Goal: Task Accomplishment & Management: Manage account settings

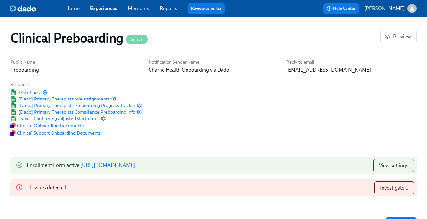
click at [99, 12] on span "Experiences" at bounding box center [103, 8] width 27 height 7
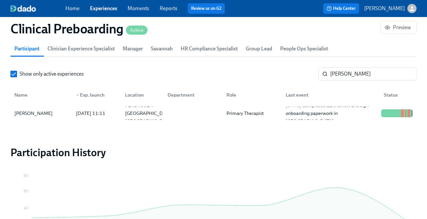
scroll to position [216, 0]
click at [98, 9] on link "Experiences" at bounding box center [103, 8] width 27 height 6
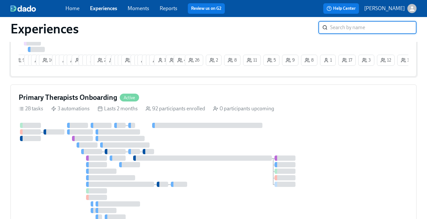
scroll to position [135, 0]
click at [154, 113] on div "92 participants enrolled" at bounding box center [176, 109] width 60 height 7
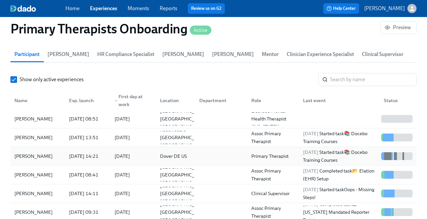
scroll to position [703, 0]
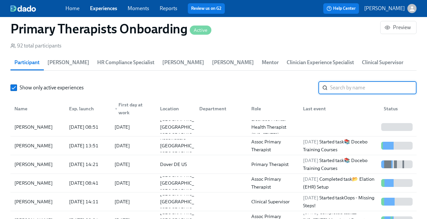
click at [336, 86] on input "search" at bounding box center [373, 87] width 86 height 13
paste input "I did want to clarify, I didn't see fingerprints populate for the other 2 sets …"
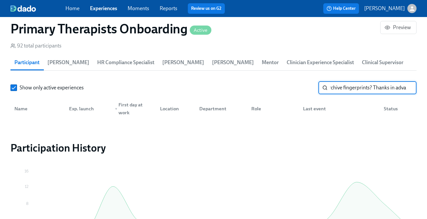
click at [336, 86] on input "I did want to clarify, I didn't see fingerprints populate for the other 2 sets …" at bounding box center [373, 87] width 86 height 13
click at [335, 86] on input "I did want to clarify, I didn't see fingerprints populate for the other 2 sets …" at bounding box center [373, 87] width 86 height 13
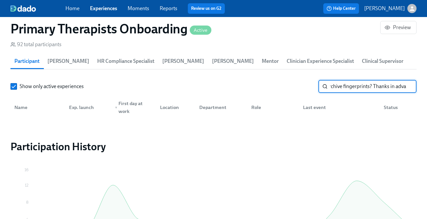
type input "I did want to clarify, I didn't see fingerprints populate for the other 2 sets …"
click at [338, 83] on input "I did want to clarify, I didn't see fingerprints populate for the other 2 sets …" at bounding box center [373, 86] width 86 height 13
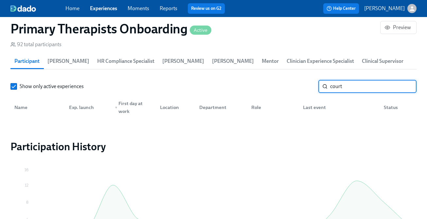
click at [336, 85] on input "court" at bounding box center [373, 86] width 86 height 13
type input "hall"
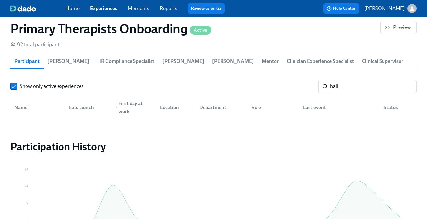
click at [108, 7] on link "Experiences" at bounding box center [103, 8] width 27 height 6
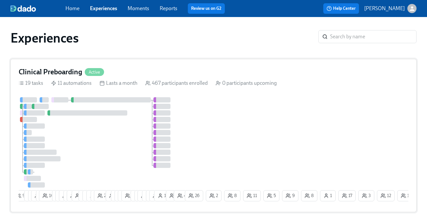
click at [136, 88] on div "Clinical Preboarding Active 19 tasks 11 automations Lasts a month 467 participa…" at bounding box center [213, 135] width 406 height 153
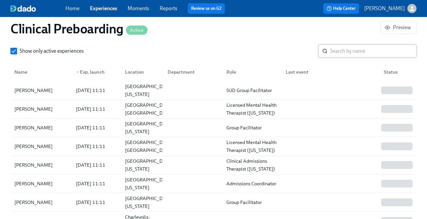
click at [331, 51] on input "search" at bounding box center [373, 51] width 86 height 13
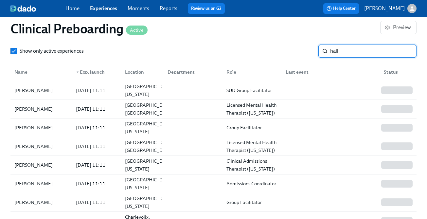
type input "hall"
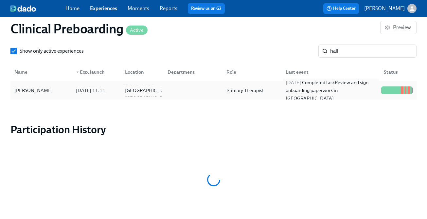
click at [312, 94] on div "[DATE] Completed task Review and sign onboarding paperwork in [GEOGRAPHIC_DATA]" at bounding box center [331, 91] width 96 height 24
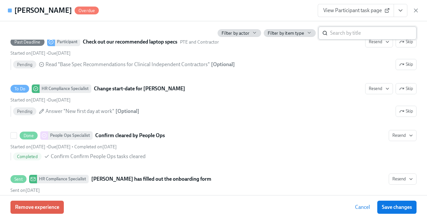
scroll to position [1284, 0]
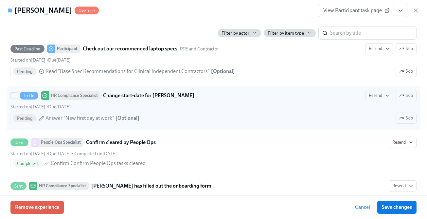
click at [292, 98] on div "To Do HR Compliance Specialist Change start-date for [PERSON_NAME] Resend Skip" at bounding box center [213, 95] width 406 height 11
click at [17, 98] on input "To Do HR Compliance Specialist Change start-date for [PERSON_NAME] Resend Skip …" at bounding box center [14, 96] width 6 height 6
checkbox input "true"
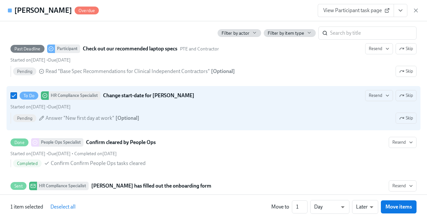
click at [398, 13] on icon "View task page" at bounding box center [400, 10] width 7 height 7
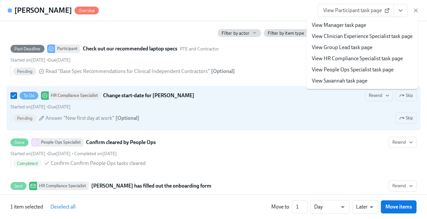
click at [364, 58] on link "View HR Compliance Specialist task page" at bounding box center [357, 58] width 91 height 7
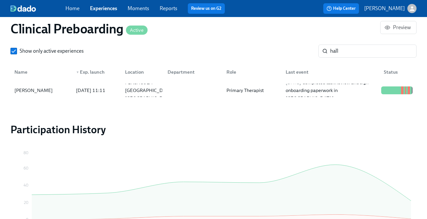
click at [105, 8] on link "Experiences" at bounding box center [103, 8] width 27 height 6
click at [110, 9] on link "Experiences" at bounding box center [103, 8] width 27 height 6
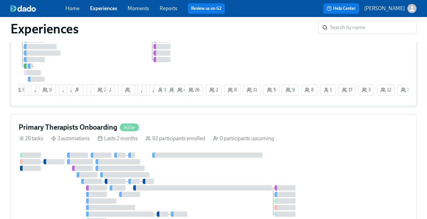
scroll to position [133, 0]
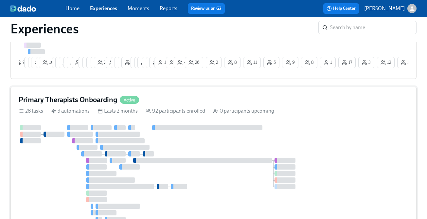
click at [199, 108] on div "Primary Therapists Onboarding Active 28 tasks 3 automations Lasts 2 months 92 p…" at bounding box center [213, 170] width 406 height 166
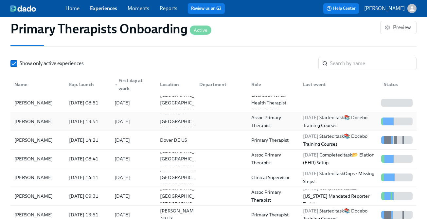
scroll to position [719, 0]
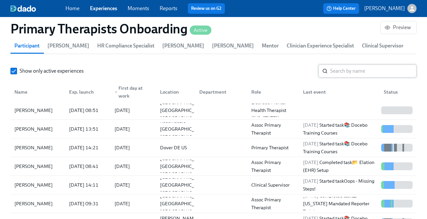
click at [338, 75] on input "search" at bounding box center [373, 70] width 86 height 13
type input "hall"
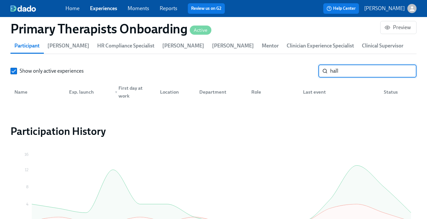
click at [335, 73] on input "hall" at bounding box center [373, 70] width 86 height 13
type input "c"
type input "hall"
click at [94, 13] on div "Home Experiences Moments Reports Review us on G2" at bounding box center [153, 8] width 176 height 10
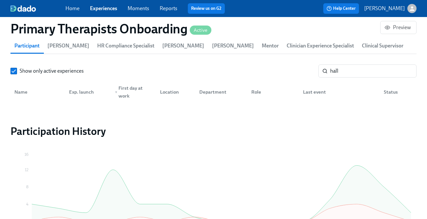
click at [95, 11] on span "Experiences" at bounding box center [103, 8] width 27 height 7
click at [97, 10] on link "Experiences" at bounding box center [103, 8] width 27 height 6
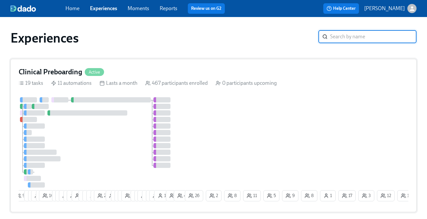
click at [110, 76] on div "Clinical Preboarding Active" at bounding box center [214, 72] width 390 height 10
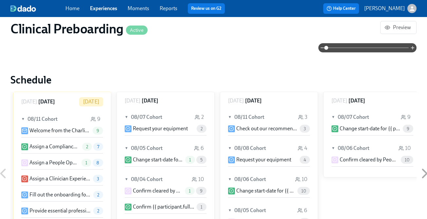
scroll to position [731, 0]
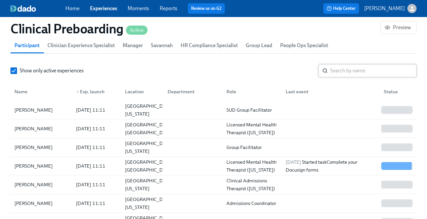
click at [342, 69] on input "search" at bounding box center [373, 70] width 86 height 13
type input "hall"
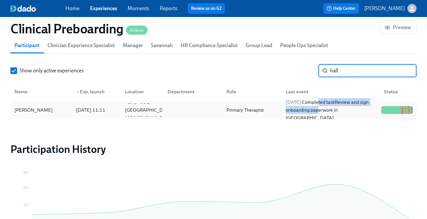
click at [330, 110] on div "[DATE] Completed task Review and sign onboarding paperwork in [GEOGRAPHIC_DATA]" at bounding box center [331, 110] width 96 height 24
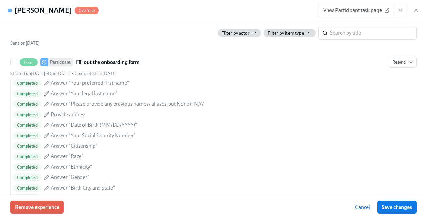
scroll to position [484, 0]
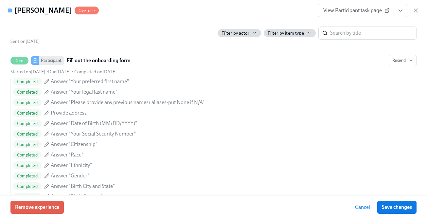
click at [395, 13] on button "View task page" at bounding box center [401, 10] width 14 height 13
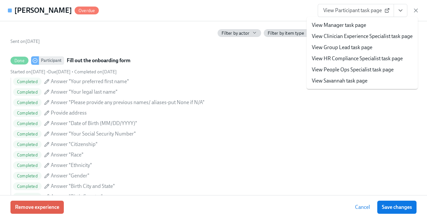
click at [376, 63] on li "View HR Compliance Specialist task page" at bounding box center [362, 58] width 111 height 11
click at [365, 58] on link "View HR Compliance Specialist task page" at bounding box center [357, 58] width 91 height 7
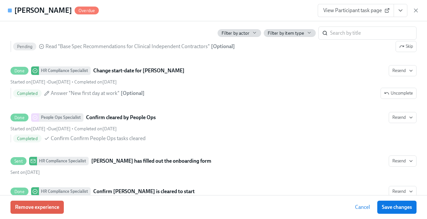
scroll to position [0, 8481]
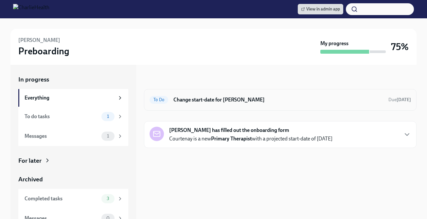
click at [183, 103] on div "To Do Change start-date for Courtenay Hall Due in 6 days" at bounding box center [280, 100] width 261 height 10
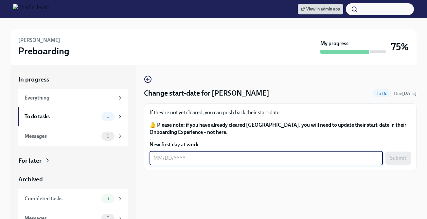
click at [184, 158] on textarea "New first day at work" at bounding box center [265, 158] width 225 height 8
type textarea "08/12/2025"
click at [393, 161] on span "Submit" at bounding box center [398, 158] width 16 height 7
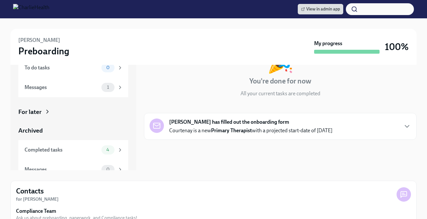
scroll to position [59, 0]
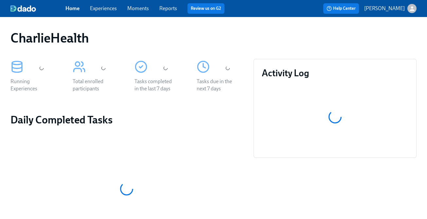
click at [106, 7] on link "Experiences" at bounding box center [103, 8] width 27 height 6
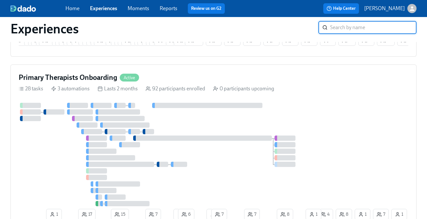
scroll to position [165, 0]
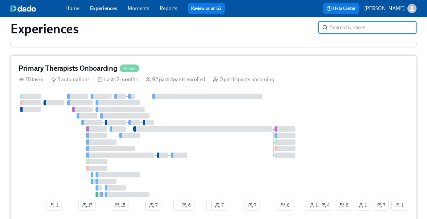
click at [261, 92] on div "Primary Therapists Onboarding Active 28 tasks 3 automations Lasts 2 months 92 p…" at bounding box center [213, 138] width 406 height 166
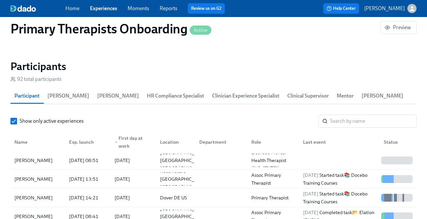
scroll to position [680, 0]
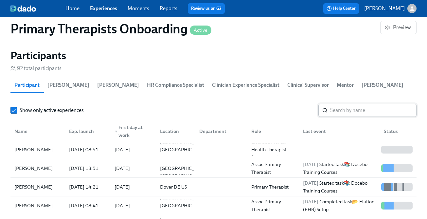
click at [369, 111] on input "search" at bounding box center [373, 110] width 86 height 13
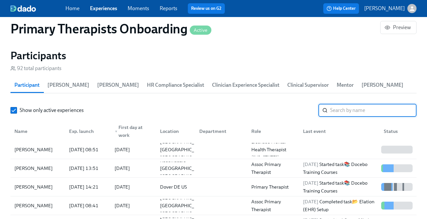
paste input "I did want to clarify, I didn't see fingerprints populate for the other 2 sets …"
click at [364, 109] on input "I did want to clarify, I didn't see fingerprints populate for the other 2 sets …" at bounding box center [373, 110] width 86 height 13
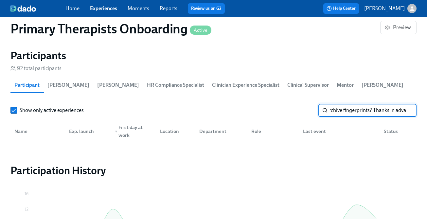
click at [364, 109] on input "I did want to clarify, I didn't see fingerprints populate for the other 2 sets …" at bounding box center [373, 110] width 86 height 13
type input "hall"
